Goal: Task Accomplishment & Management: Complete application form

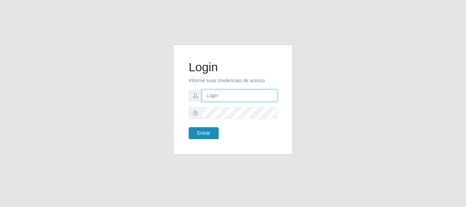
type input "caio@B1"
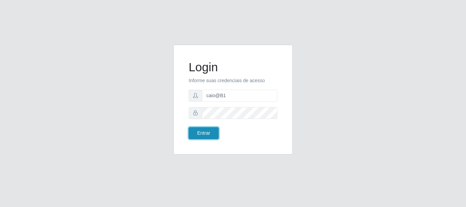
click at [201, 135] on button "Entrar" at bounding box center [204, 133] width 30 height 12
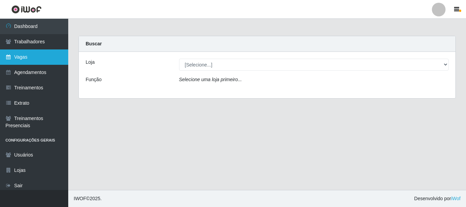
click at [23, 57] on link "Vagas" at bounding box center [34, 56] width 68 height 15
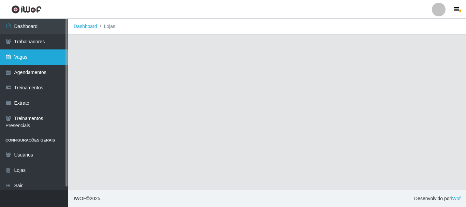
click at [23, 57] on link "Vagas" at bounding box center [34, 56] width 68 height 15
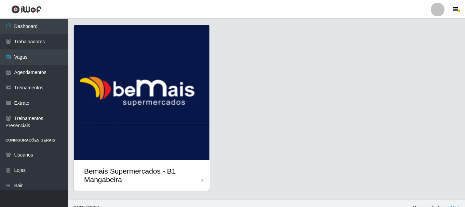
scroll to position [27, 0]
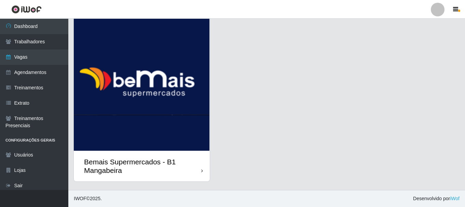
click at [200, 166] on div "Bemais Supermercados - B1 Mangabeira" at bounding box center [142, 166] width 117 height 17
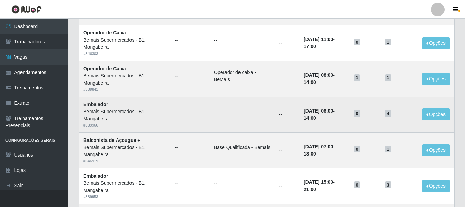
scroll to position [240, 0]
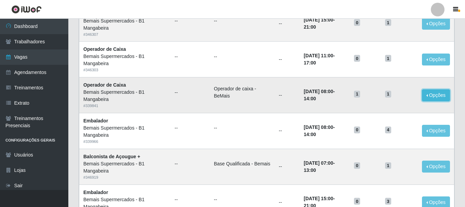
click at [436, 95] on button "Opções" at bounding box center [436, 95] width 28 height 12
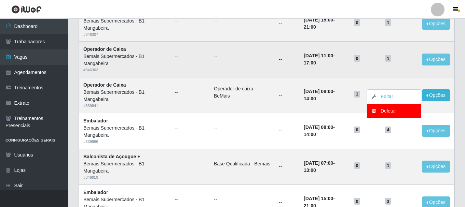
click at [174, 57] on ul "--" at bounding box center [189, 56] width 31 height 7
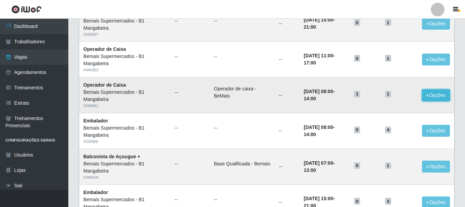
click at [430, 96] on button "Opções" at bounding box center [436, 95] width 28 height 12
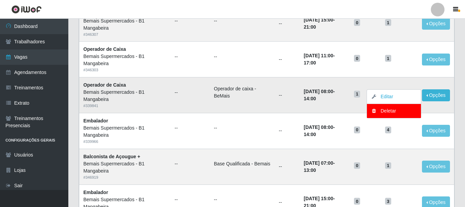
click at [277, 86] on td "--" at bounding box center [286, 95] width 25 height 36
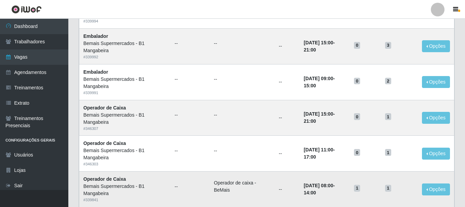
scroll to position [138, 0]
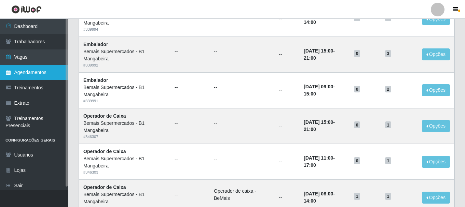
click at [31, 75] on link "Agendamentos" at bounding box center [34, 72] width 68 height 15
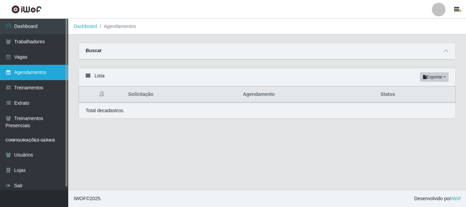
click at [31, 75] on link "Agendamentos" at bounding box center [34, 72] width 68 height 15
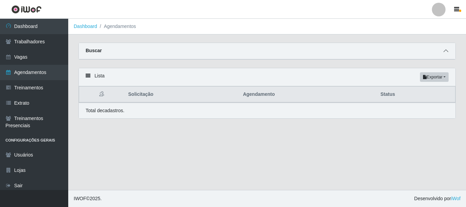
click at [446, 52] on icon at bounding box center [446, 50] width 5 height 5
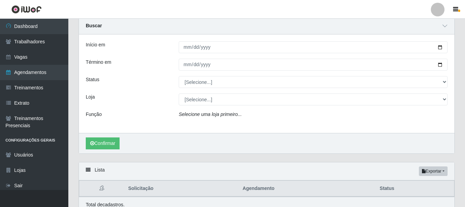
scroll to position [56, 0]
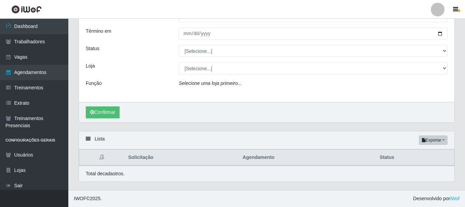
drag, startPoint x: 99, startPoint y: 140, endPoint x: 99, endPoint y: 137, distance: 3.8
click at [99, 139] on div "Lista Exportar PDF Excel" at bounding box center [266, 140] width 375 height 18
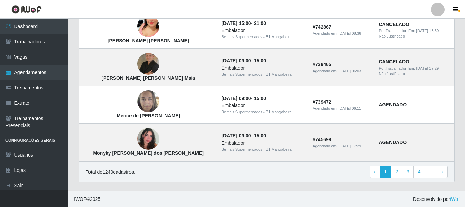
scroll to position [625, 0]
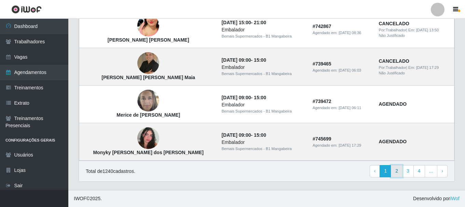
click at [400, 171] on link "2" at bounding box center [396, 171] width 12 height 12
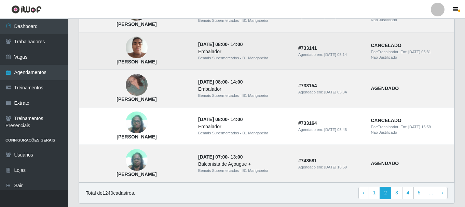
scroll to position [471, 0]
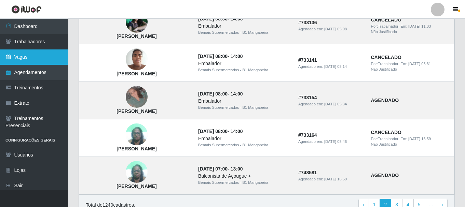
click at [13, 57] on link "Vagas" at bounding box center [34, 56] width 68 height 15
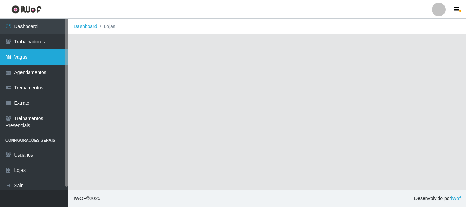
click at [13, 57] on link "Vagas" at bounding box center [34, 56] width 68 height 15
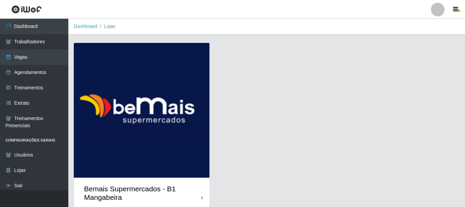
click at [205, 197] on div "Bemais Supermercados - B1 Mangabeira" at bounding box center [142, 193] width 136 height 31
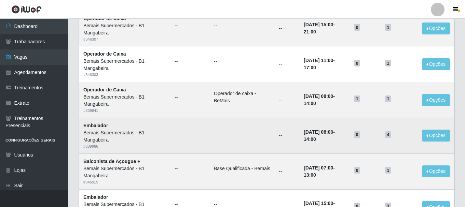
scroll to position [239, 0]
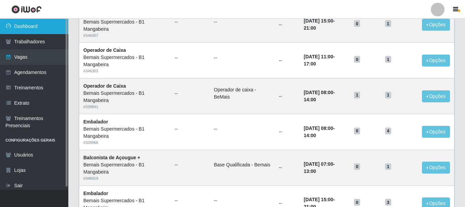
click at [35, 27] on link "Dashboard" at bounding box center [34, 26] width 68 height 15
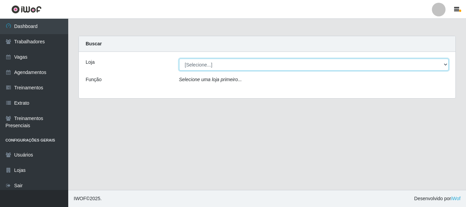
click at [445, 65] on select "[Selecione...] Bemais Supermercados - B1 [GEOGRAPHIC_DATA]" at bounding box center [314, 65] width 270 height 12
select select "403"
click at [179, 59] on select "[Selecione...] Bemais Supermercados - B1 [GEOGRAPHIC_DATA]" at bounding box center [314, 65] width 270 height 12
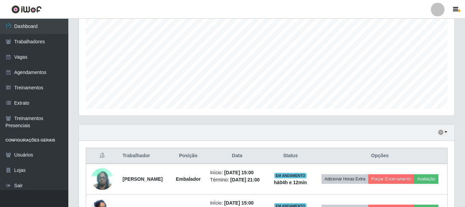
scroll to position [231, 0]
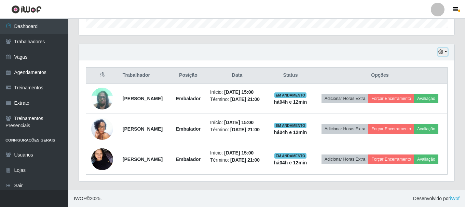
click at [446, 48] on button "button" at bounding box center [443, 52] width 10 height 8
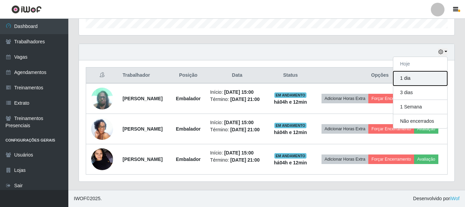
click at [418, 71] on button "1 dia" at bounding box center [420, 78] width 54 height 14
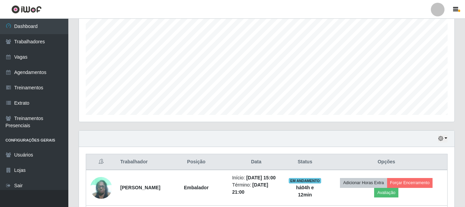
scroll to position [125, 0]
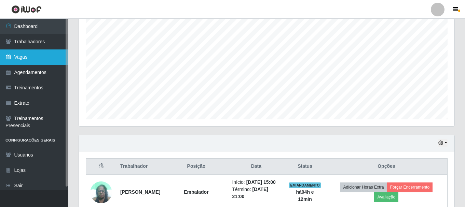
click at [24, 58] on link "Vagas" at bounding box center [34, 56] width 68 height 15
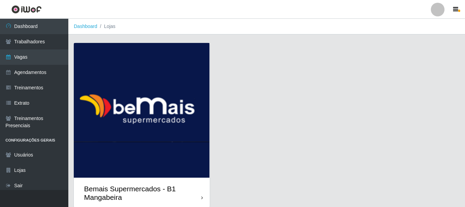
click at [202, 199] on icon at bounding box center [202, 198] width 2 height 5
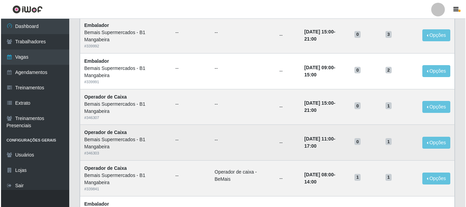
scroll to position [239, 0]
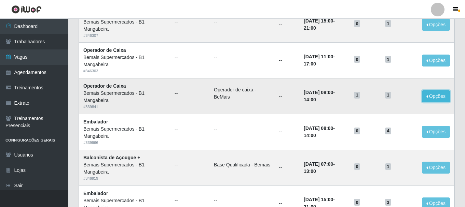
click at [437, 95] on button "Opções" at bounding box center [436, 96] width 28 height 12
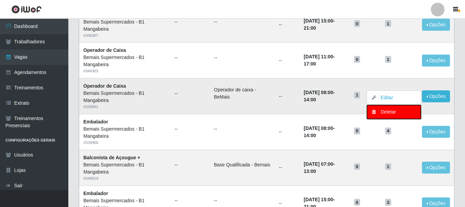
click at [387, 114] on div "Deletar" at bounding box center [393, 112] width 40 height 7
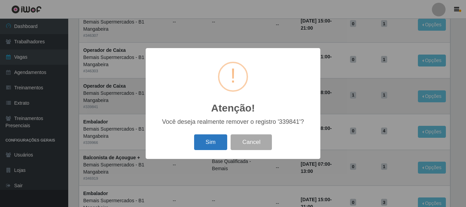
click at [208, 139] on button "Sim" at bounding box center [210, 142] width 33 height 16
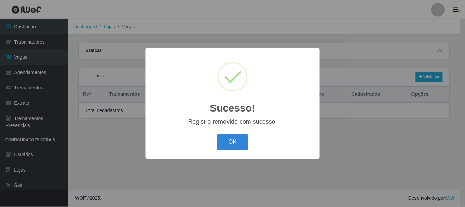
scroll to position [0, 0]
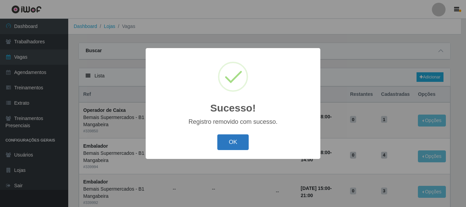
click at [232, 145] on button "OK" at bounding box center [233, 142] width 32 height 16
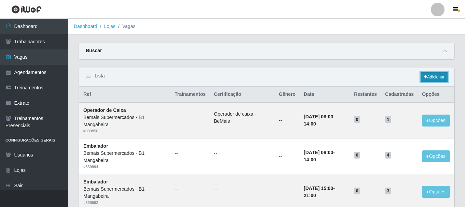
click at [433, 75] on link "Adicionar" at bounding box center [433, 77] width 27 height 10
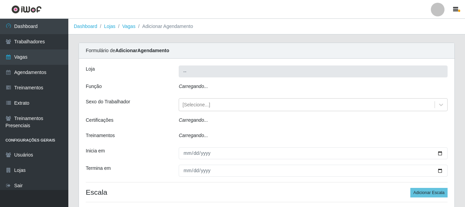
type input "Bemais Supermercados - B1 Mangabeira"
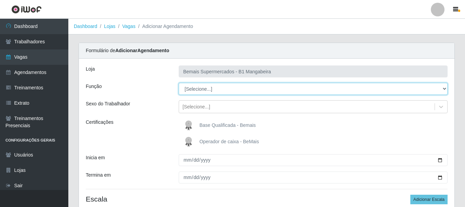
click at [443, 88] on select "[Selecione...] ASG ASG + ASG ++ Balconista de Açougue Balconista de Açougue + B…" at bounding box center [312, 89] width 269 height 12
select select "70"
click at [178, 83] on select "[Selecione...] ASG ASG + ASG ++ Balconista de Açougue Balconista de Açougue + B…" at bounding box center [312, 89] width 269 height 12
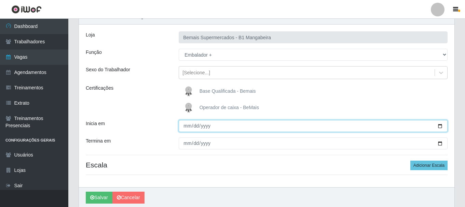
click at [188, 128] on input "Inicia em" at bounding box center [312, 126] width 269 height 12
type input "[DATE]"
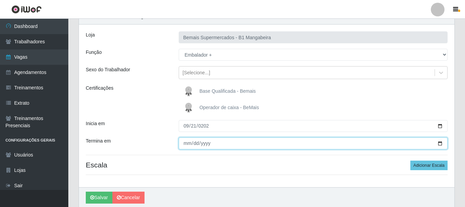
click at [184, 144] on input "Termina em" at bounding box center [312, 144] width 269 height 12
type input "[DATE]"
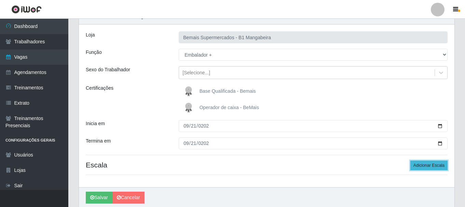
click at [430, 161] on button "Adicionar Escala" at bounding box center [428, 166] width 37 height 10
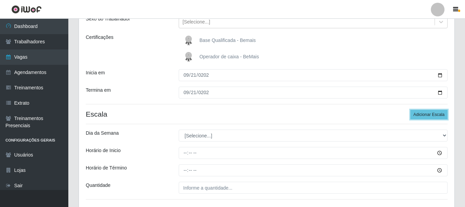
scroll to position [102, 0]
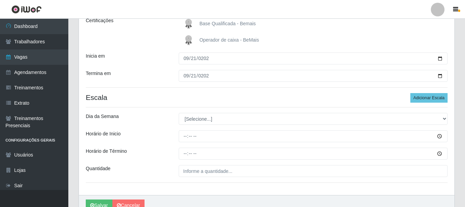
click at [443, 111] on div "Loja Bemais Supermercados - B1 Mangabeira Função [Selecione...] ASG ASG + ASG +…" at bounding box center [266, 76] width 375 height 238
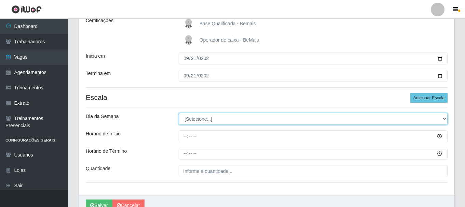
click at [442, 119] on select "[Selecione...] Segunda Terça Quarta Quinta Sexta Sábado Domingo" at bounding box center [312, 119] width 269 height 12
select select "0"
click at [178, 113] on select "[Selecione...] Segunda Terça Quarta Quinta Sexta Sábado Domingo" at bounding box center [312, 119] width 269 height 12
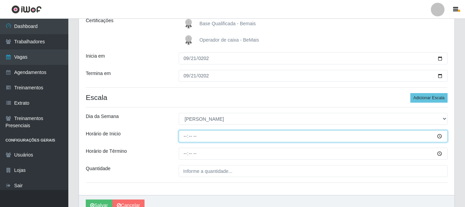
click at [186, 138] on input "Horário de Inicio" at bounding box center [312, 136] width 269 height 12
type input "08:00"
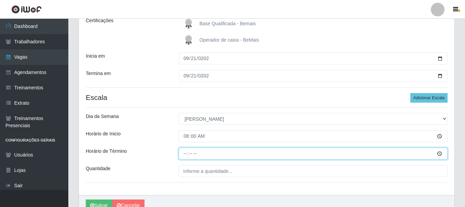
click at [184, 154] on input "Horário de Término" at bounding box center [312, 154] width 269 height 12
type input "14:00"
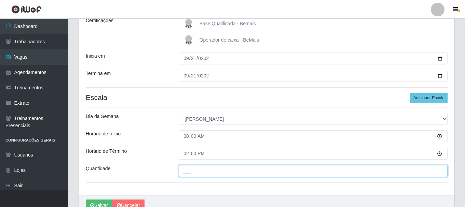
click at [202, 173] on input "___" at bounding box center [312, 171] width 269 height 12
type input "1__"
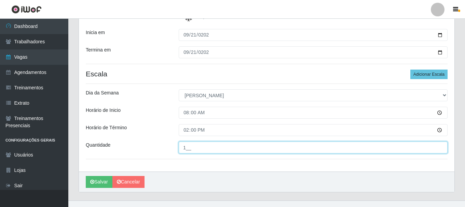
scroll to position [136, 0]
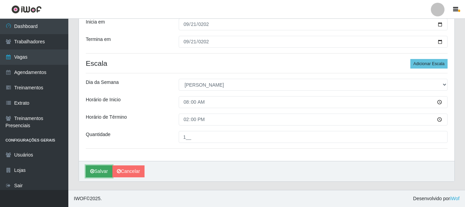
click at [96, 176] on button "Salvar" at bounding box center [99, 172] width 27 height 12
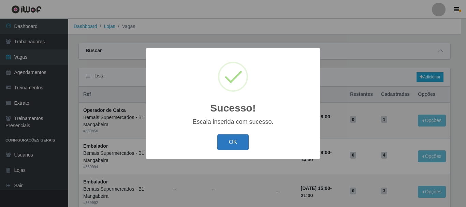
click at [229, 145] on button "OK" at bounding box center [233, 142] width 32 height 16
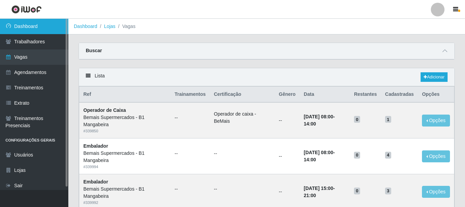
click at [42, 24] on link "Dashboard" at bounding box center [34, 26] width 68 height 15
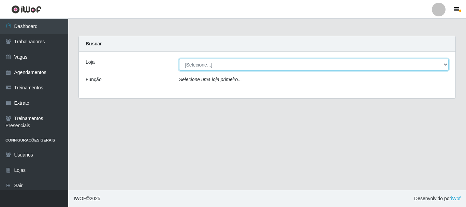
click at [440, 64] on select "[Selecione...] Bemais Supermercados - B1 [GEOGRAPHIC_DATA]" at bounding box center [314, 65] width 270 height 12
select select "403"
click at [179, 59] on select "[Selecione...] Bemais Supermercados - B1 [GEOGRAPHIC_DATA]" at bounding box center [314, 65] width 270 height 12
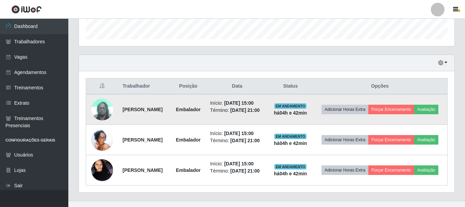
scroll to position [231, 0]
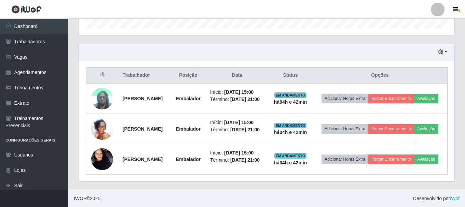
click at [442, 44] on div "Hoje 1 dia 3 dias 1 Semana Não encerrados" at bounding box center [266, 52] width 375 height 16
click at [443, 49] on icon "button" at bounding box center [440, 51] width 5 height 5
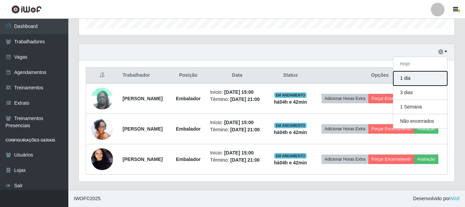
click at [412, 71] on button "1 dia" at bounding box center [420, 78] width 54 height 14
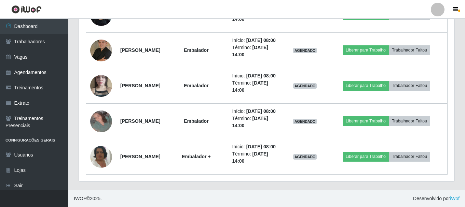
scroll to position [509, 0]
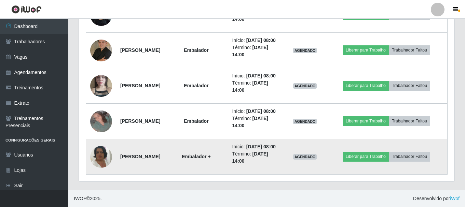
click at [97, 156] on img at bounding box center [101, 157] width 22 height 39
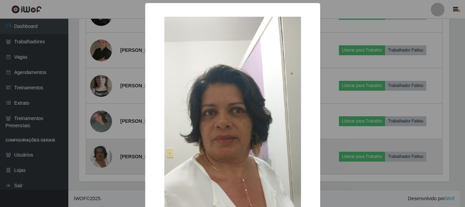
scroll to position [142, 372]
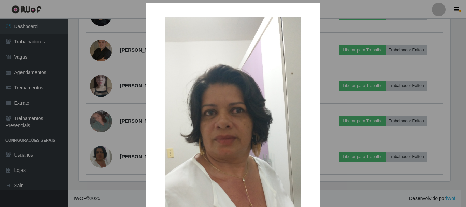
click at [98, 155] on div "× OK Cancel" at bounding box center [233, 103] width 466 height 207
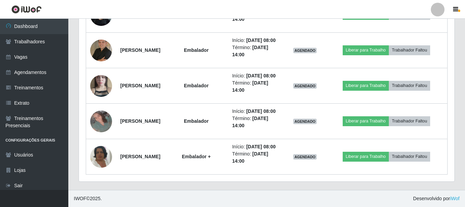
scroll to position [509, 0]
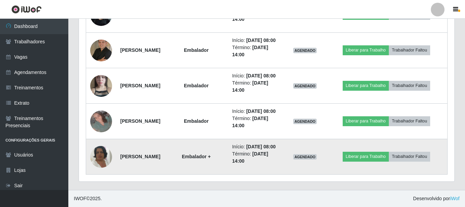
click at [95, 153] on img at bounding box center [101, 157] width 22 height 39
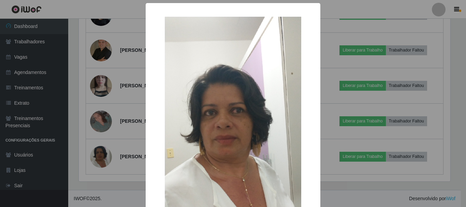
click at [75, 44] on div "× OK Cancel" at bounding box center [233, 103] width 466 height 207
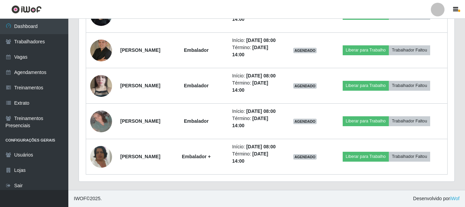
scroll to position [142, 375]
